Goal: Navigation & Orientation: Find specific page/section

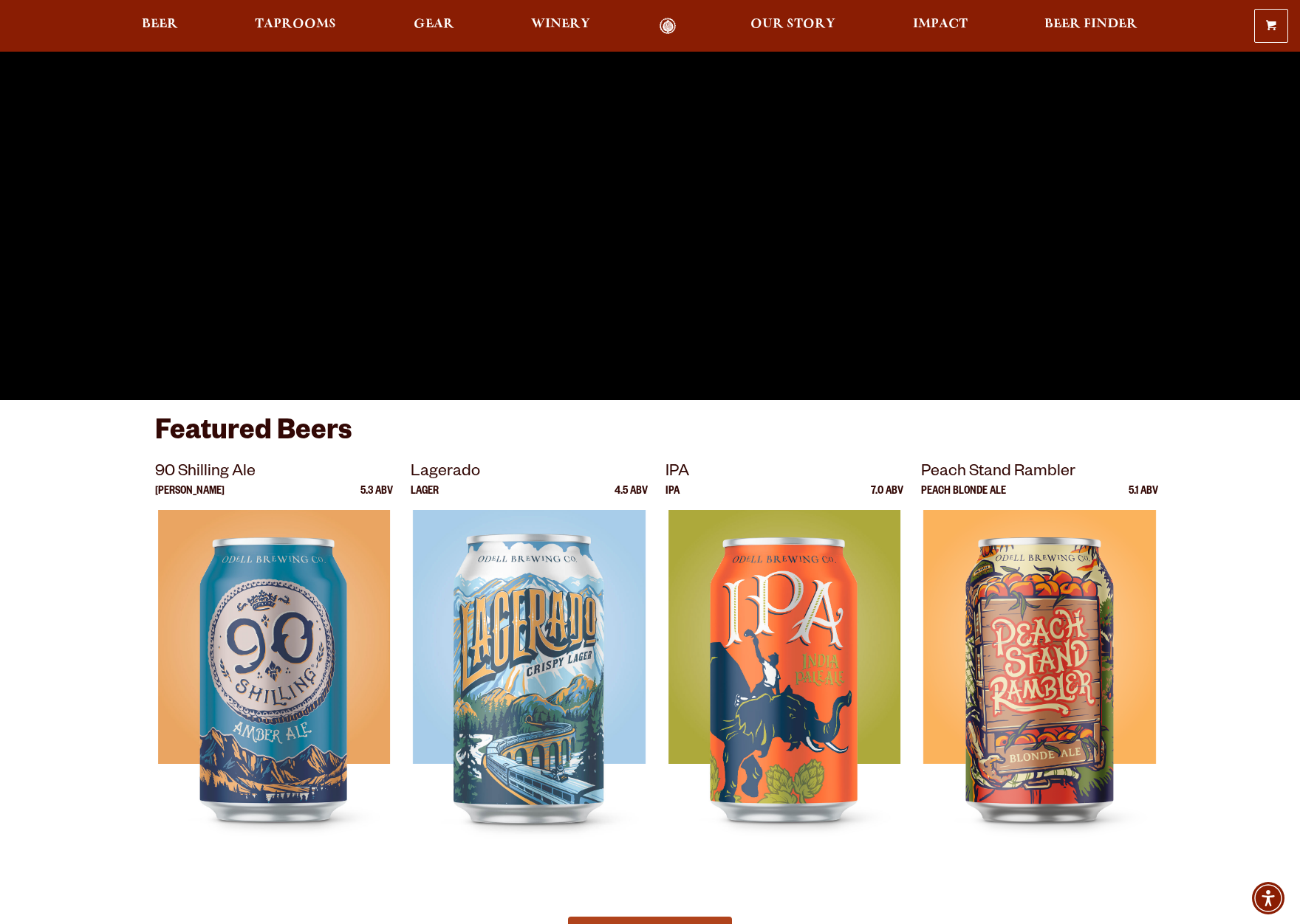
scroll to position [369, 0]
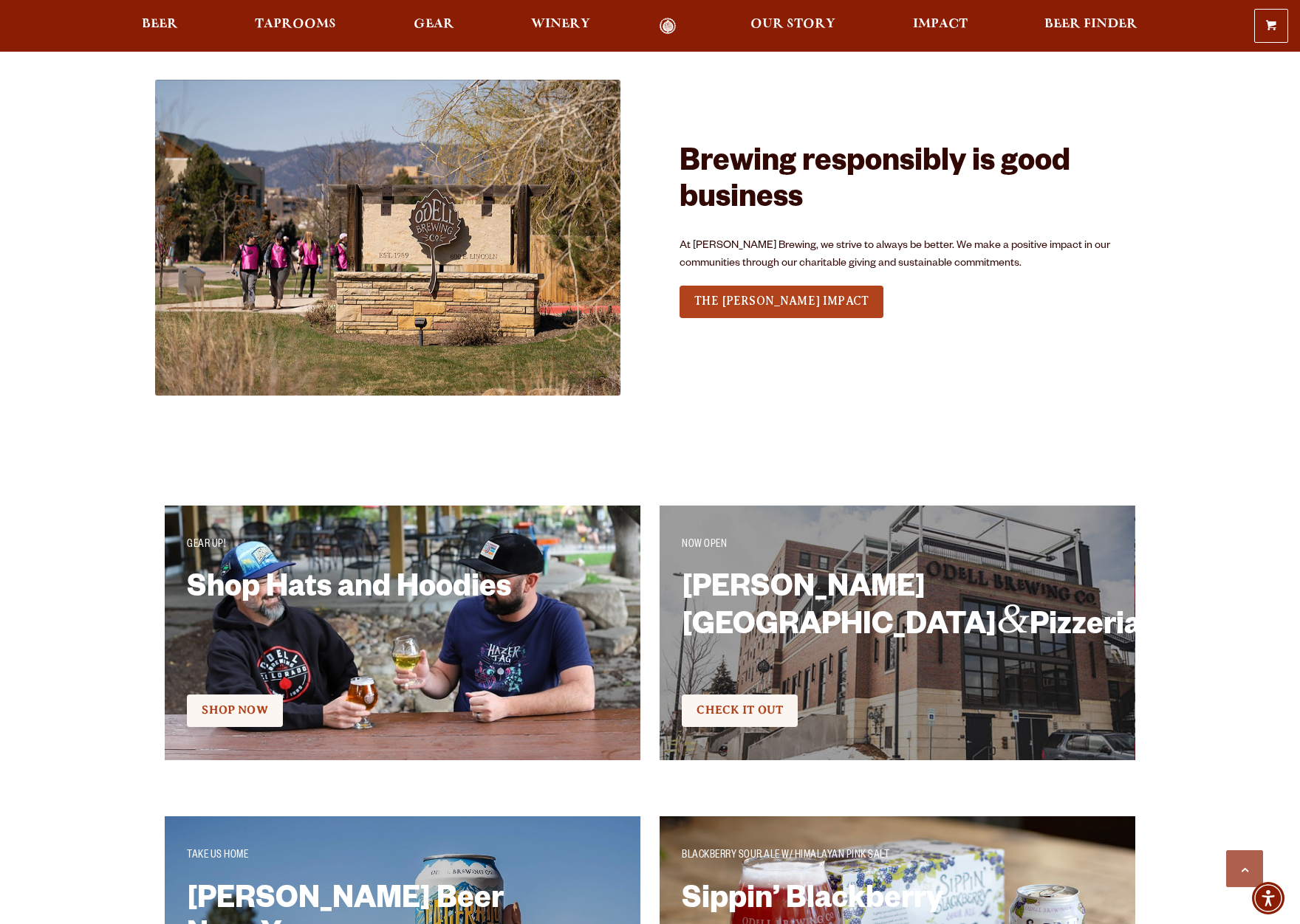
drag, startPoint x: 664, startPoint y: 531, endPoint x: 653, endPoint y: 540, distance: 14.2
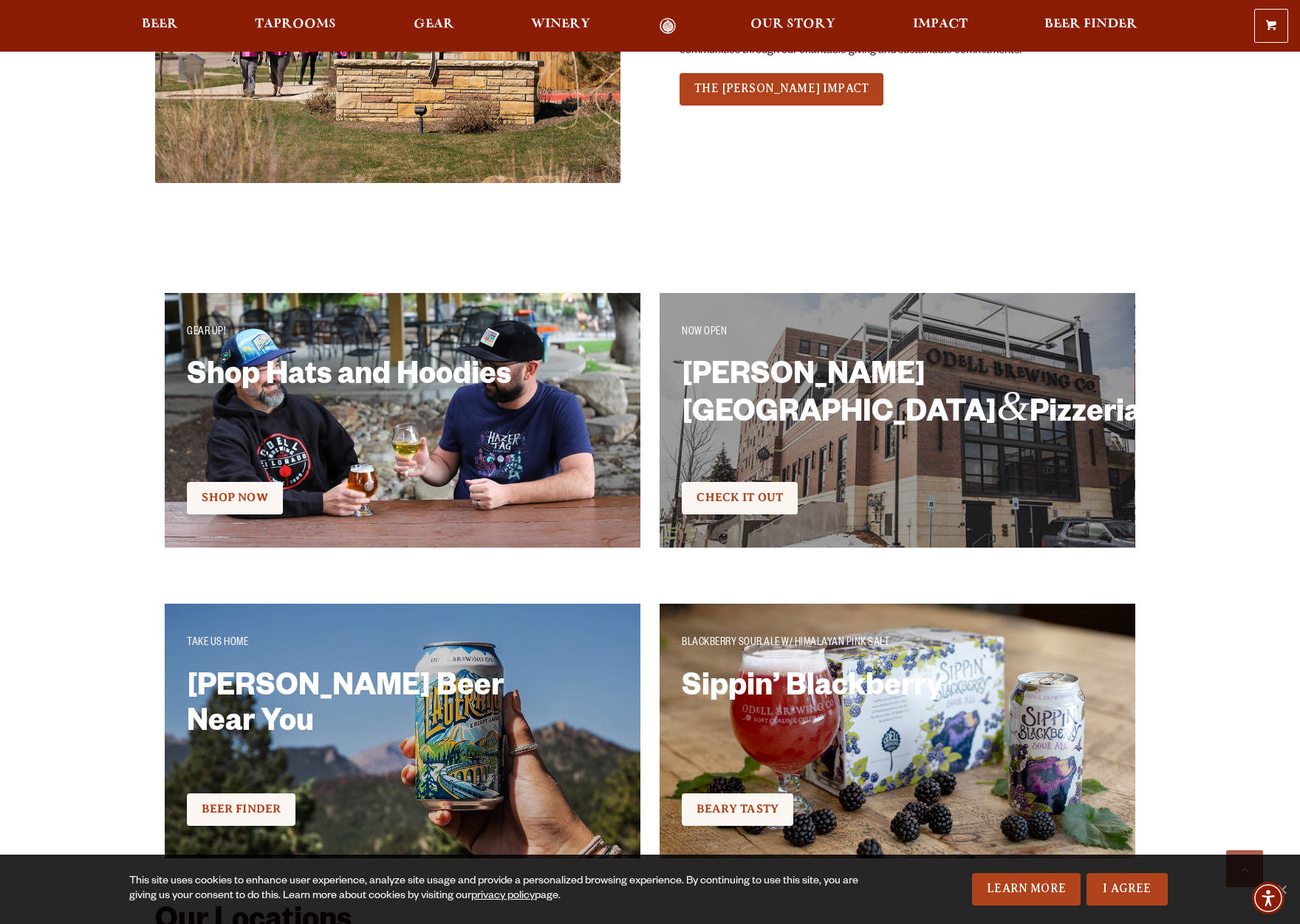
drag, startPoint x: 654, startPoint y: 577, endPoint x: 655, endPoint y: 607, distance: 30.0
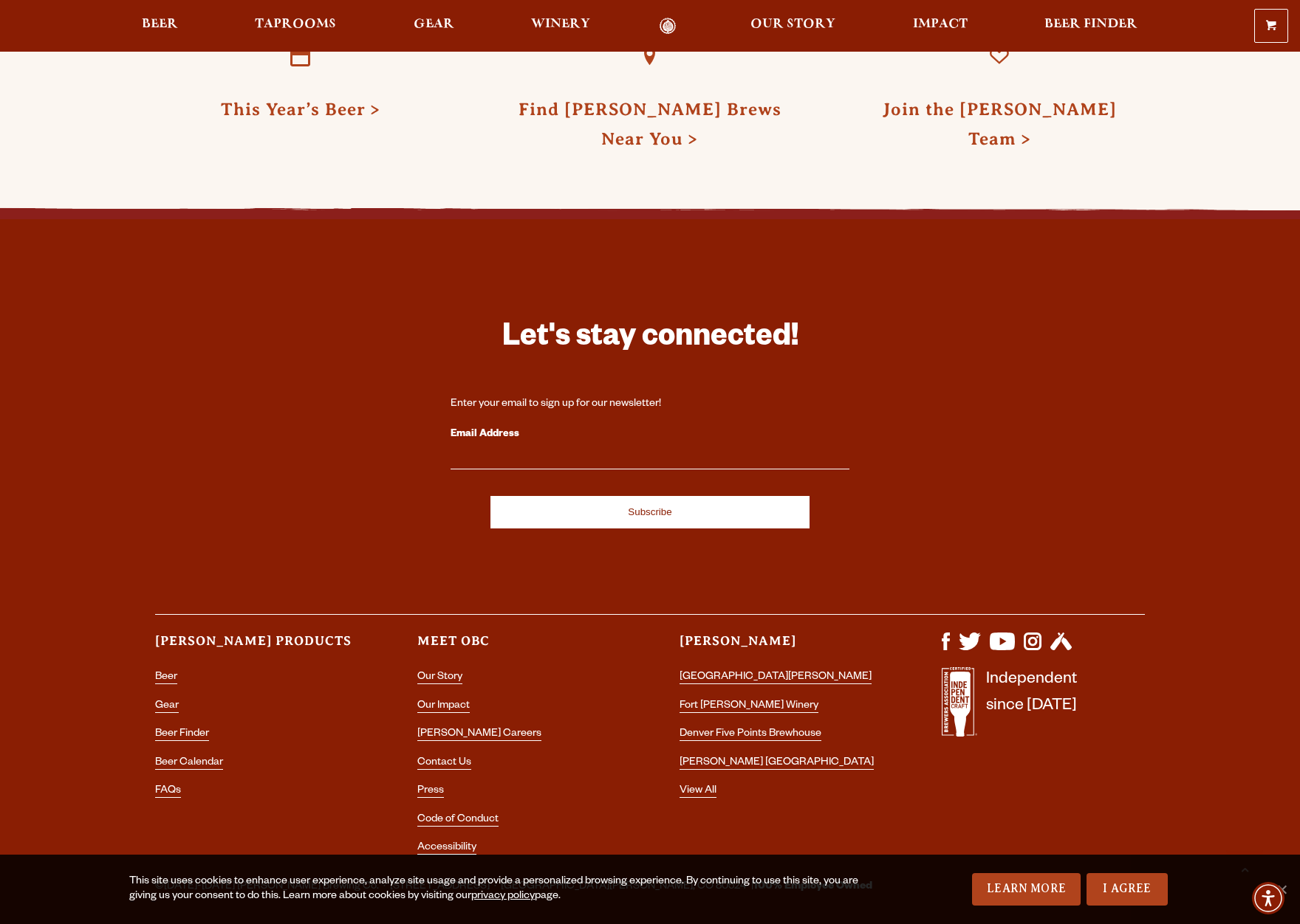
scroll to position [4095, 0]
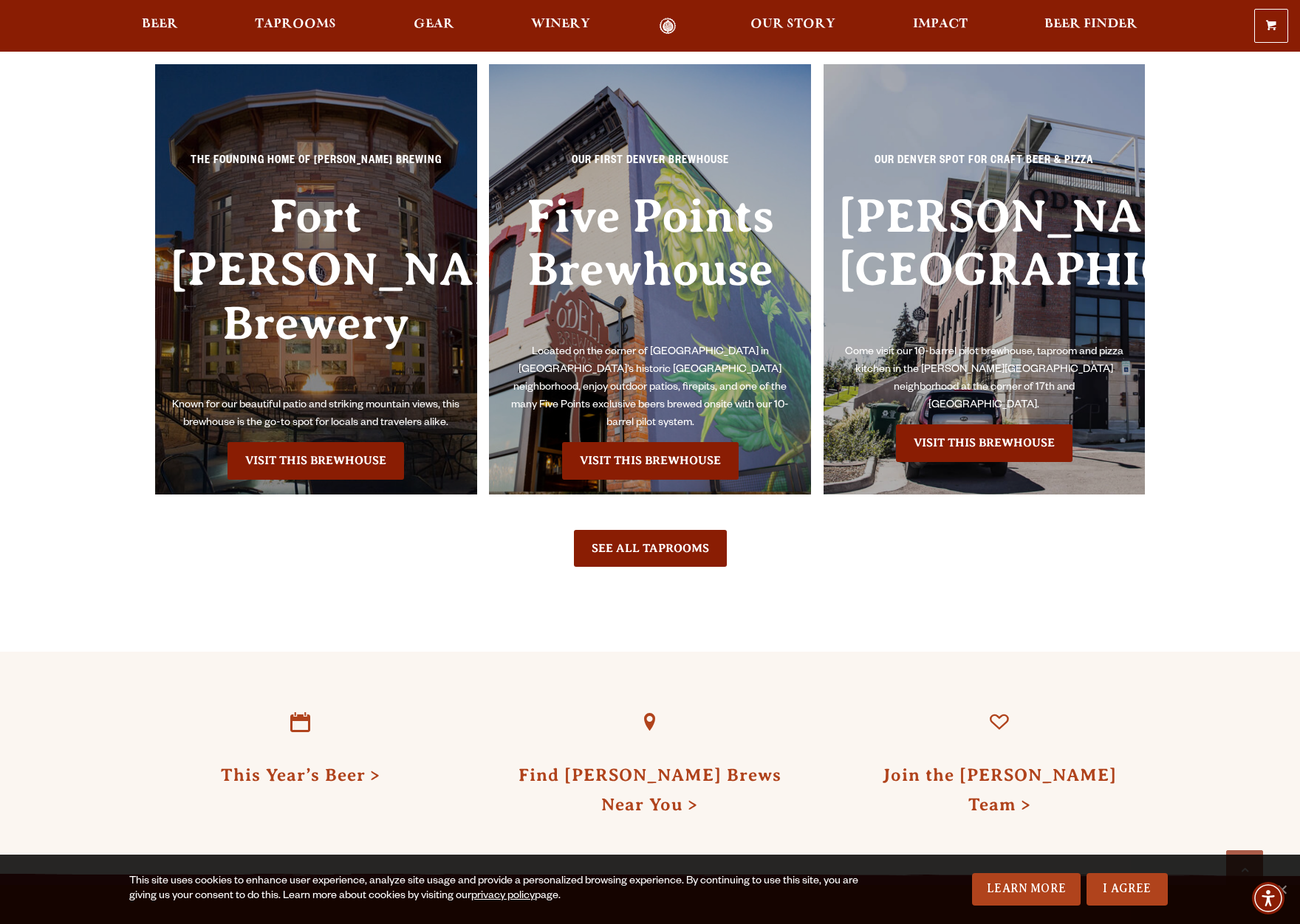
drag, startPoint x: 644, startPoint y: 503, endPoint x: 452, endPoint y: 482, distance: 193.1
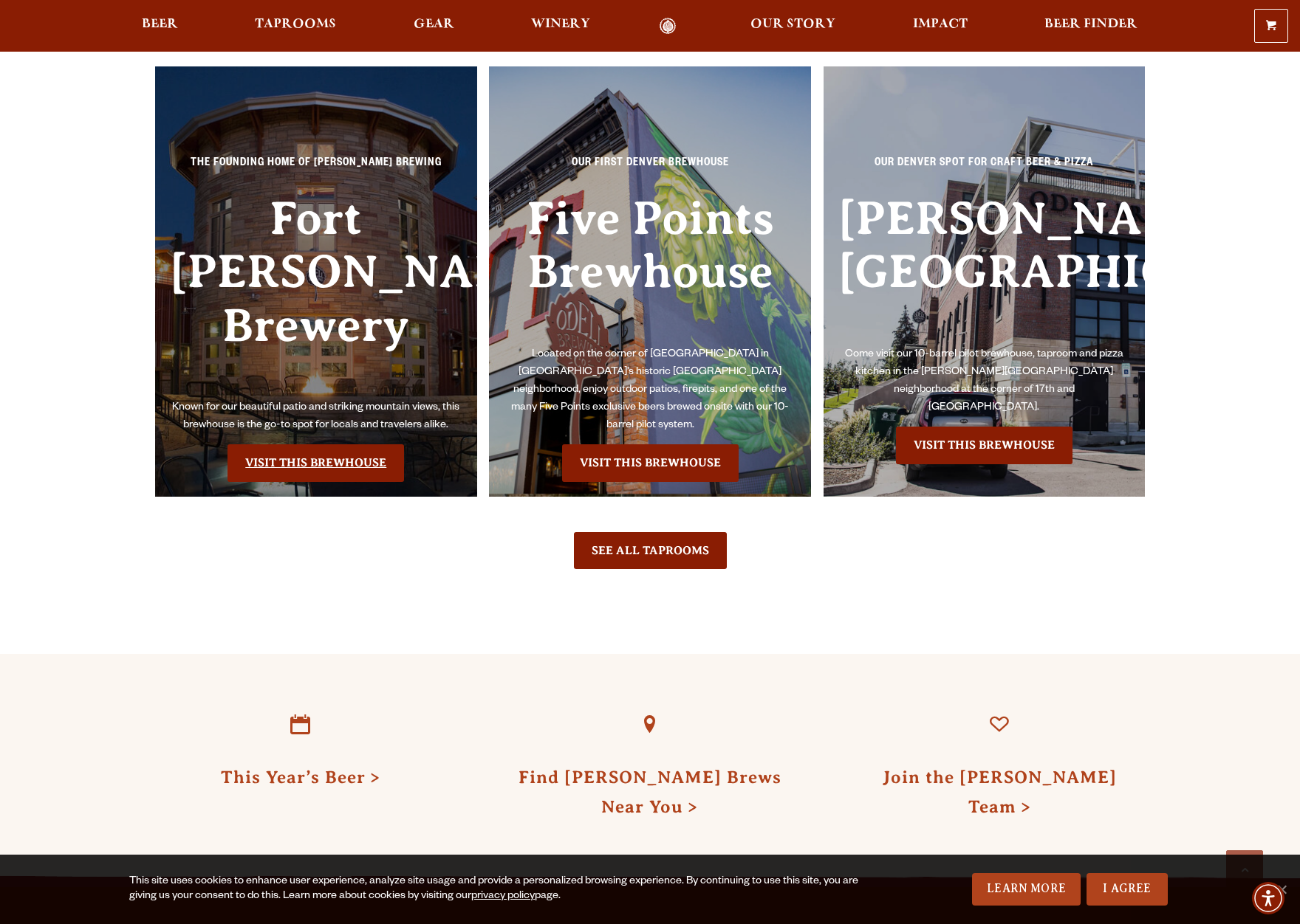
click at [343, 444] on link "Visit this Brewhouse" at bounding box center [316, 462] width 176 height 37
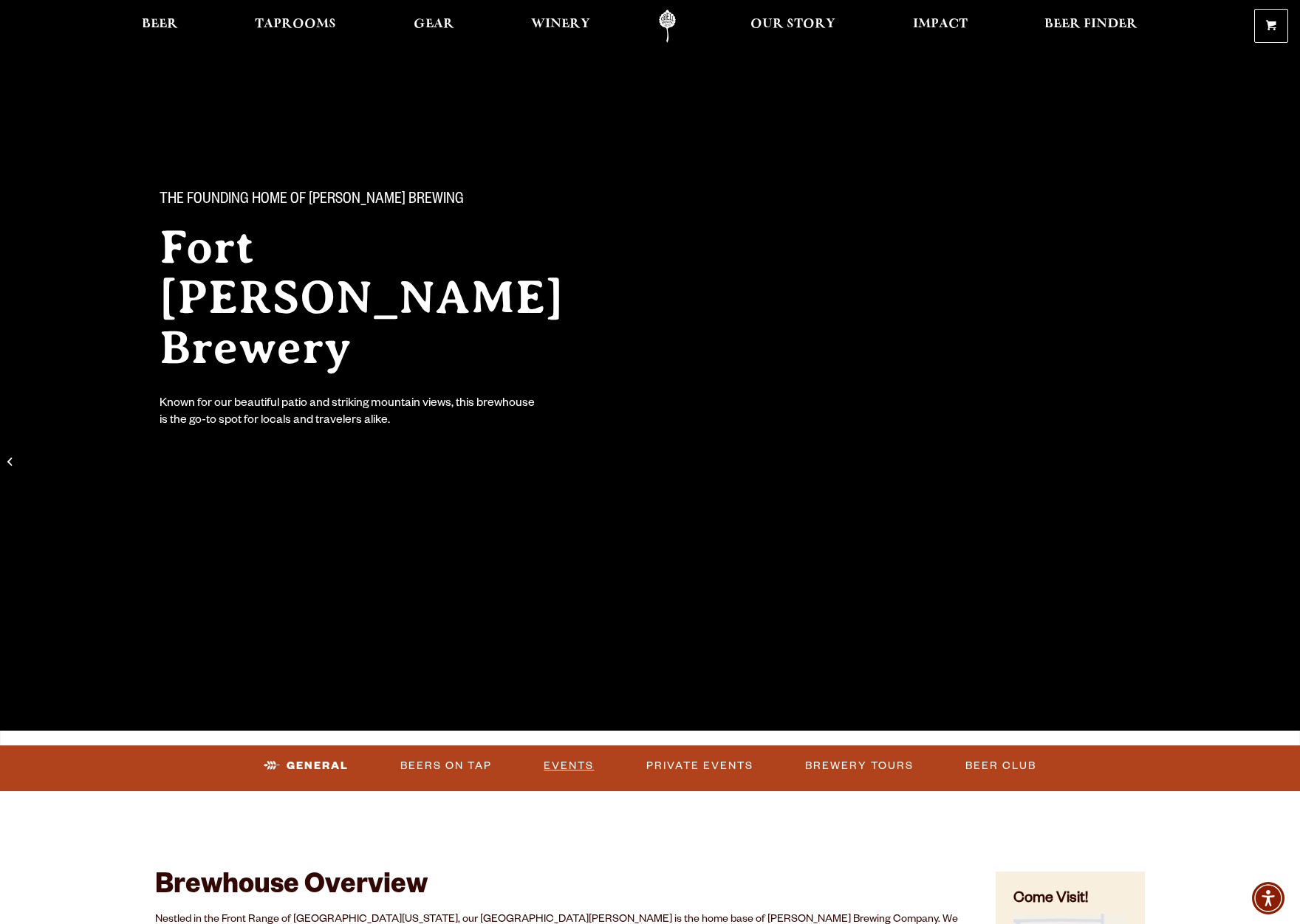
click at [570, 766] on link "Events" at bounding box center [568, 765] width 62 height 34
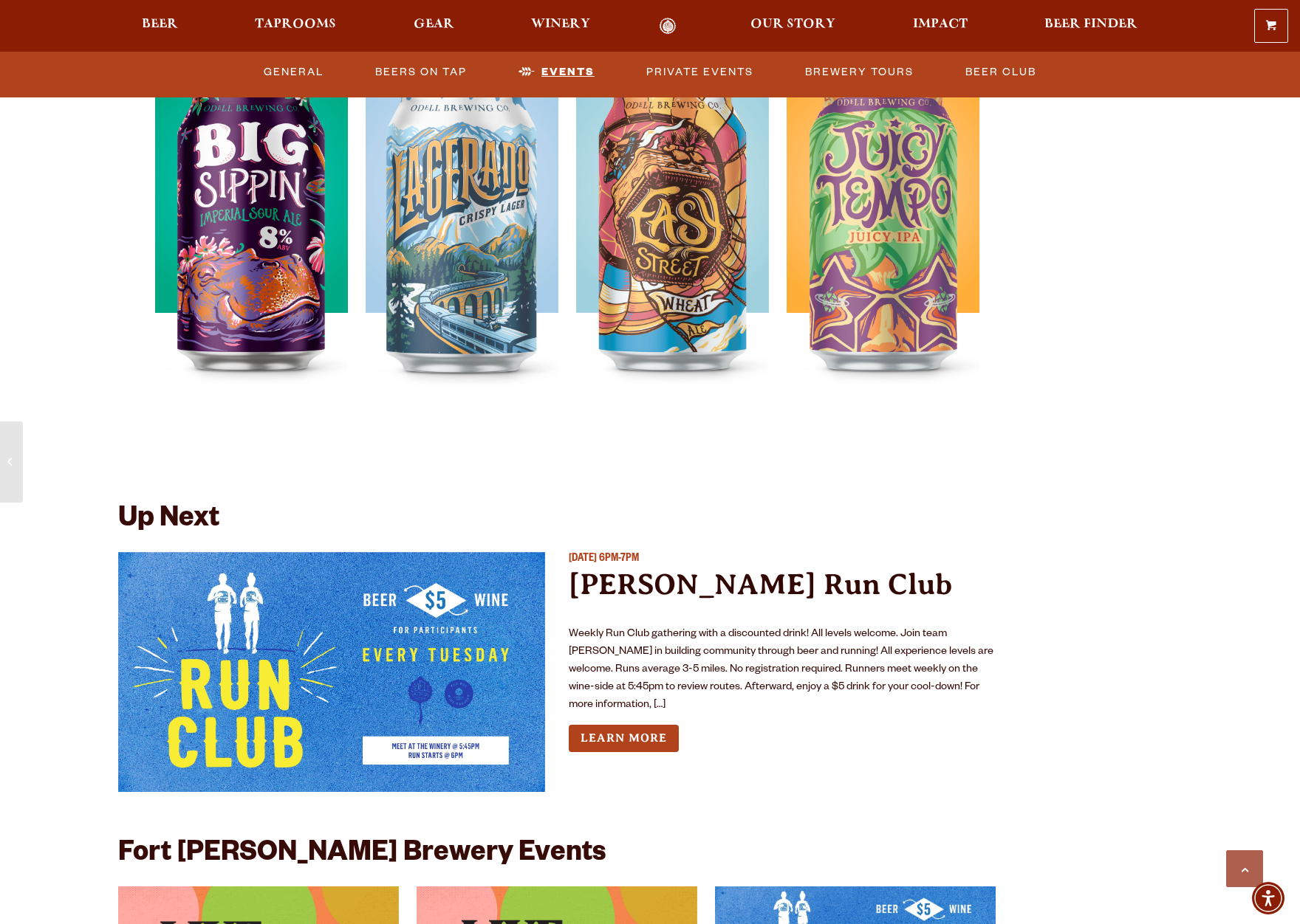
scroll to position [5436, 0]
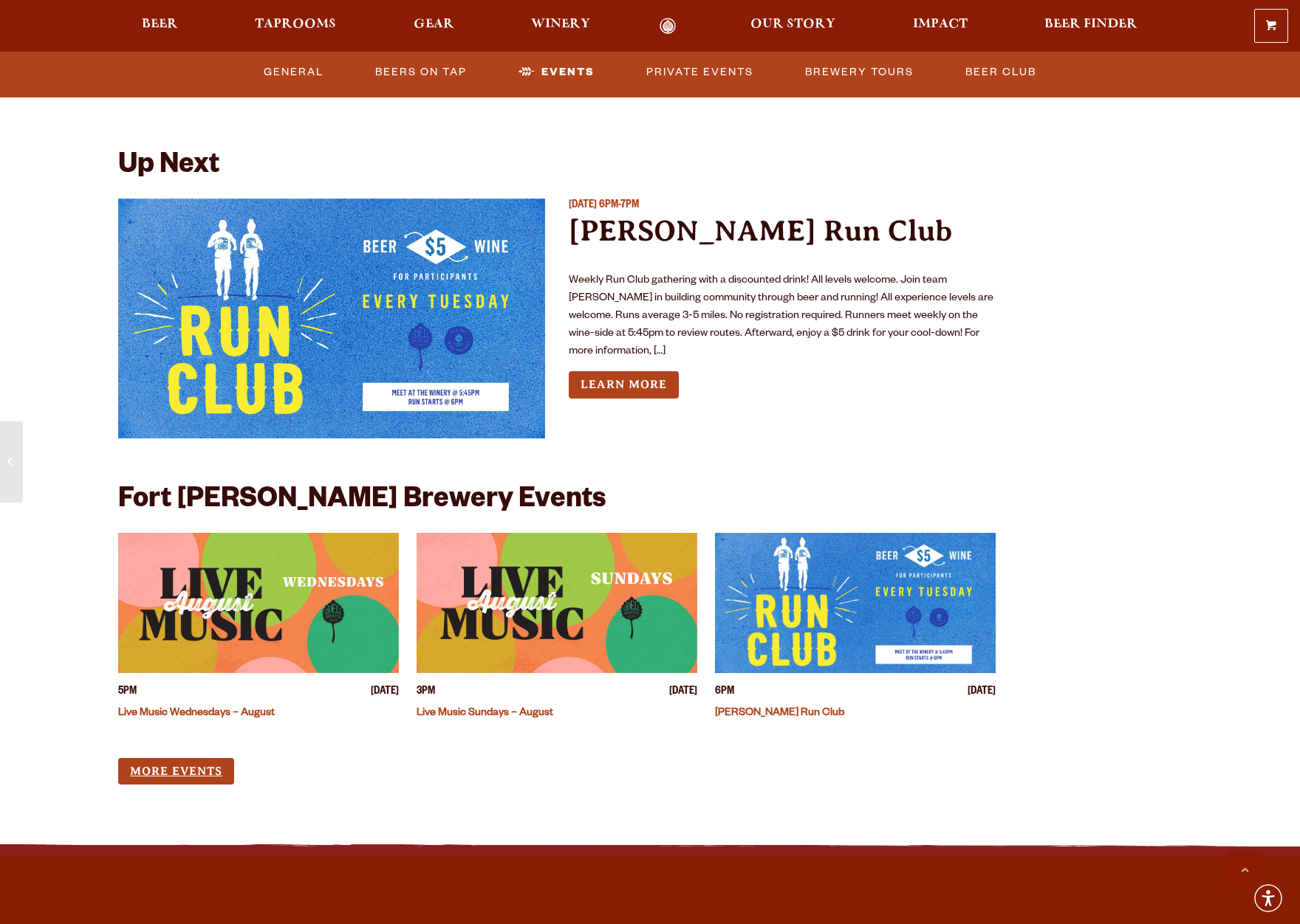
click at [170, 760] on link "More Events" at bounding box center [176, 772] width 116 height 27
